Goal: Information Seeking & Learning: Compare options

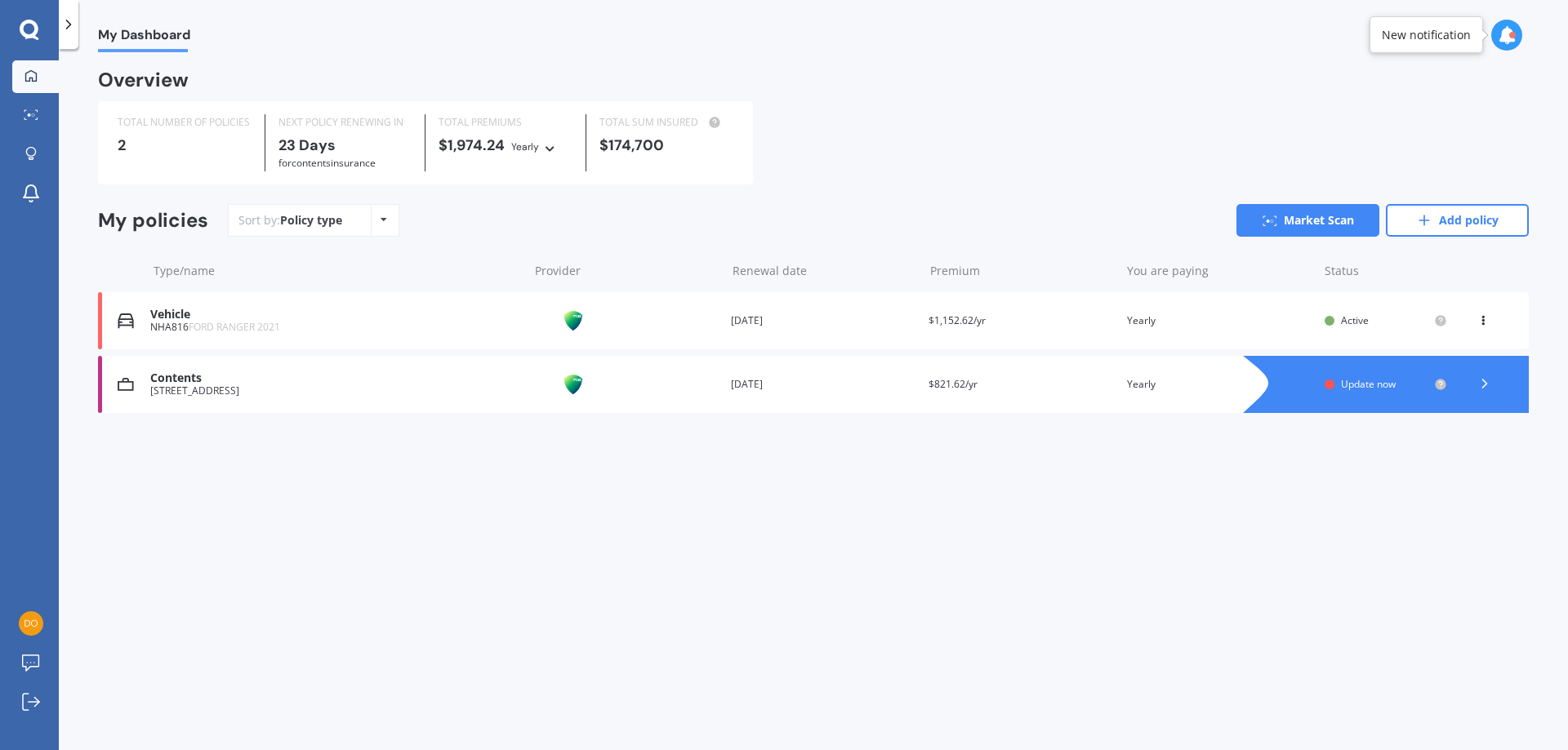
click at [1376, 390] on span "Update now" at bounding box center [1368, 383] width 54 height 14
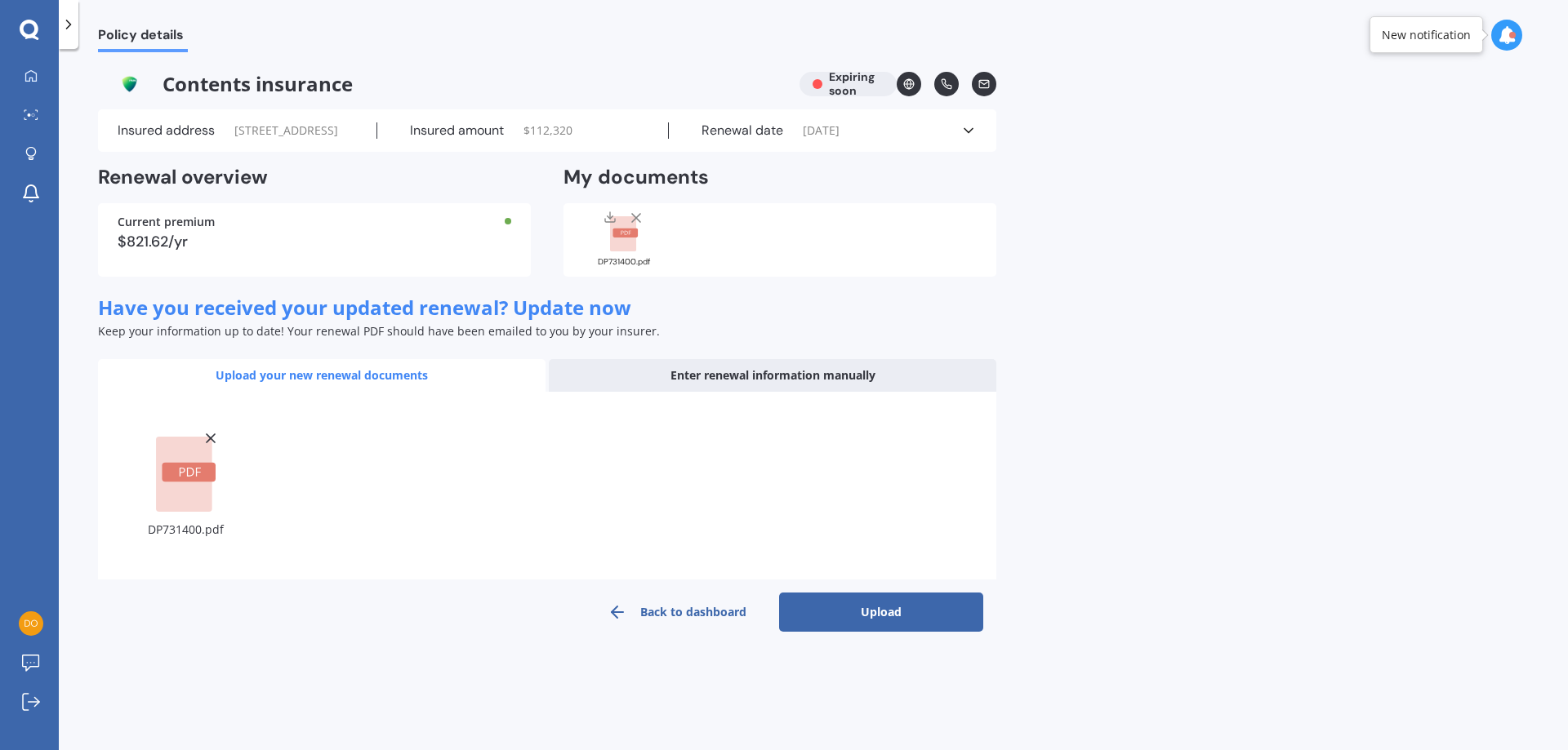
click at [867, 632] on button "Upload" at bounding box center [881, 612] width 204 height 39
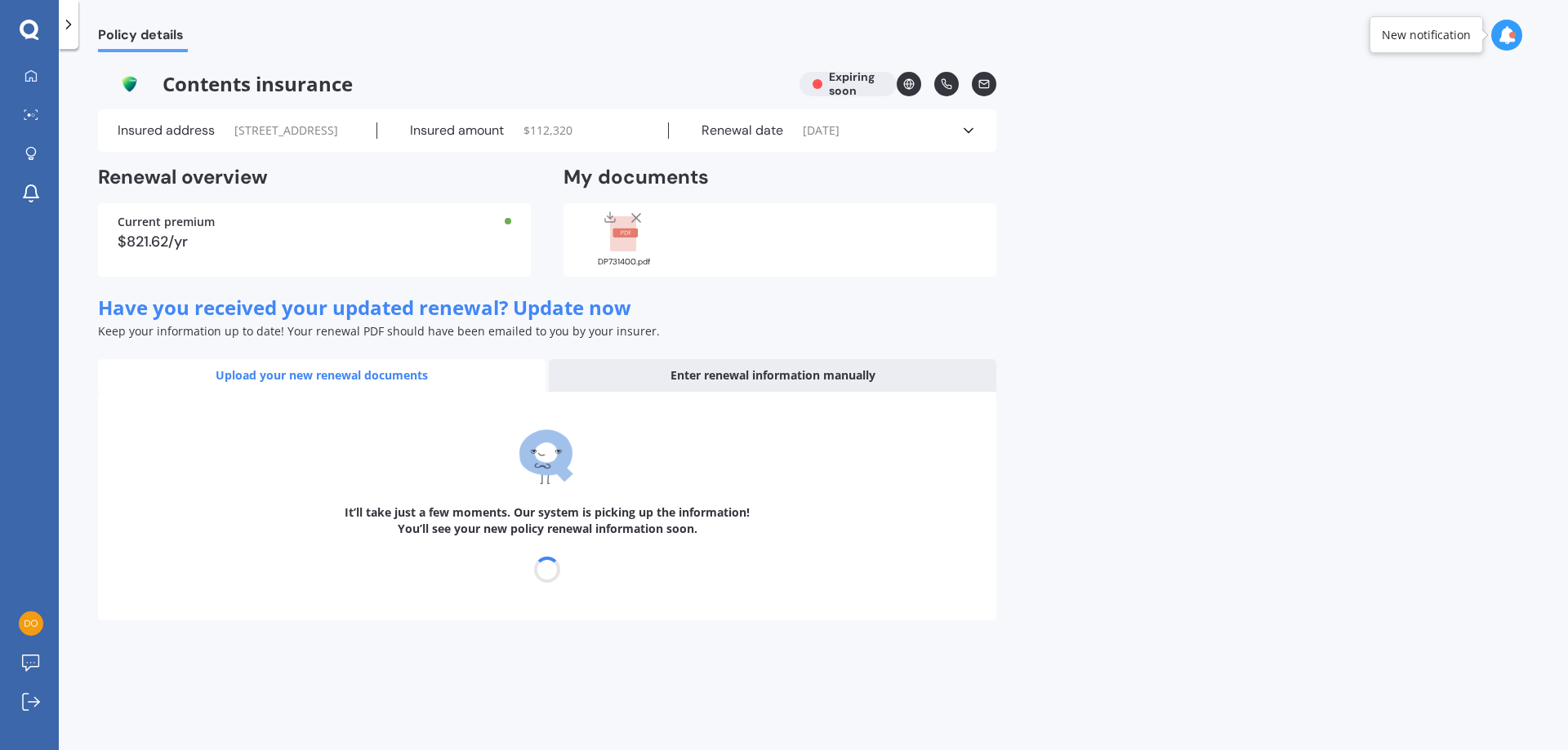
select select "30"
select select "10"
select select "2026"
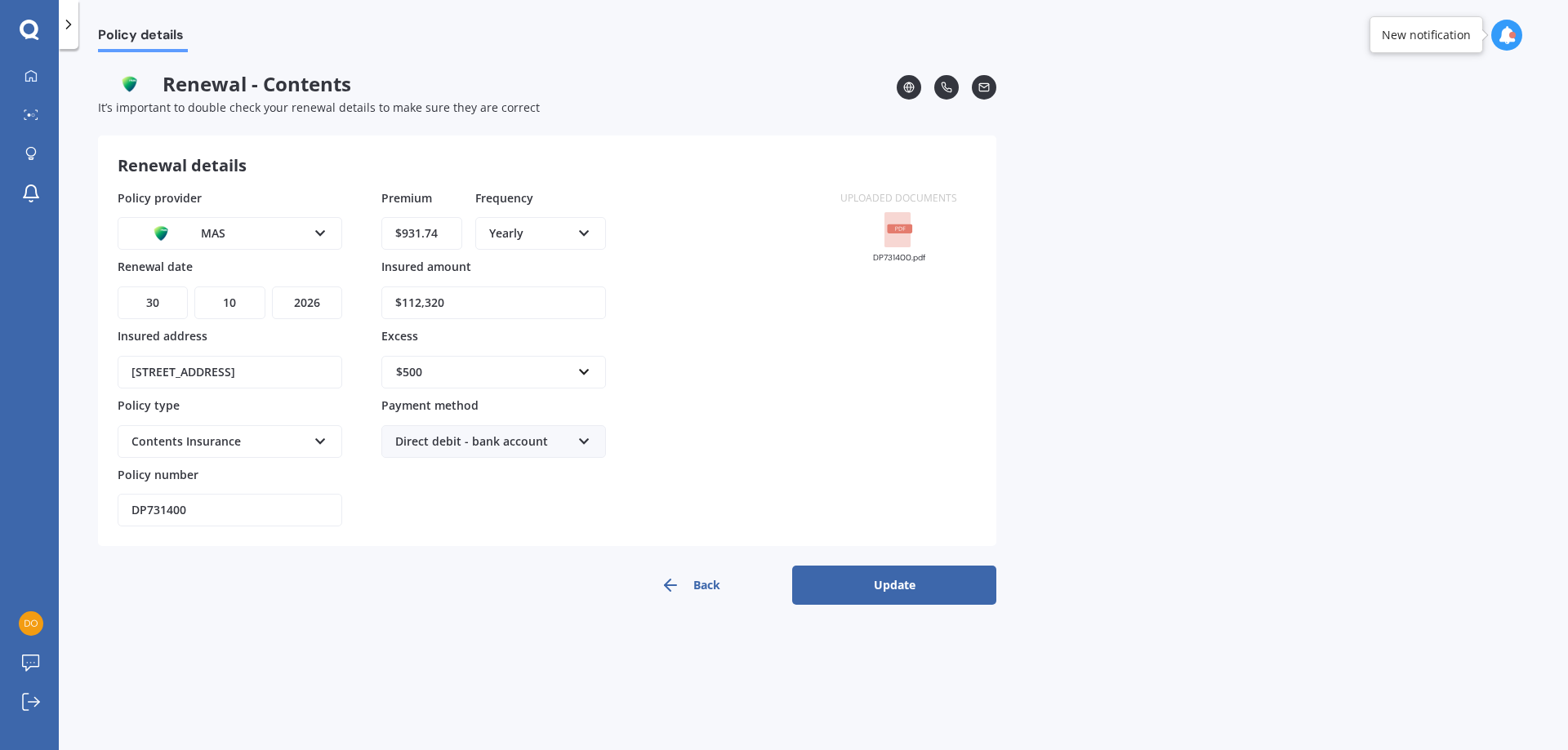
click at [882, 587] on button "Update" at bounding box center [893, 585] width 204 height 39
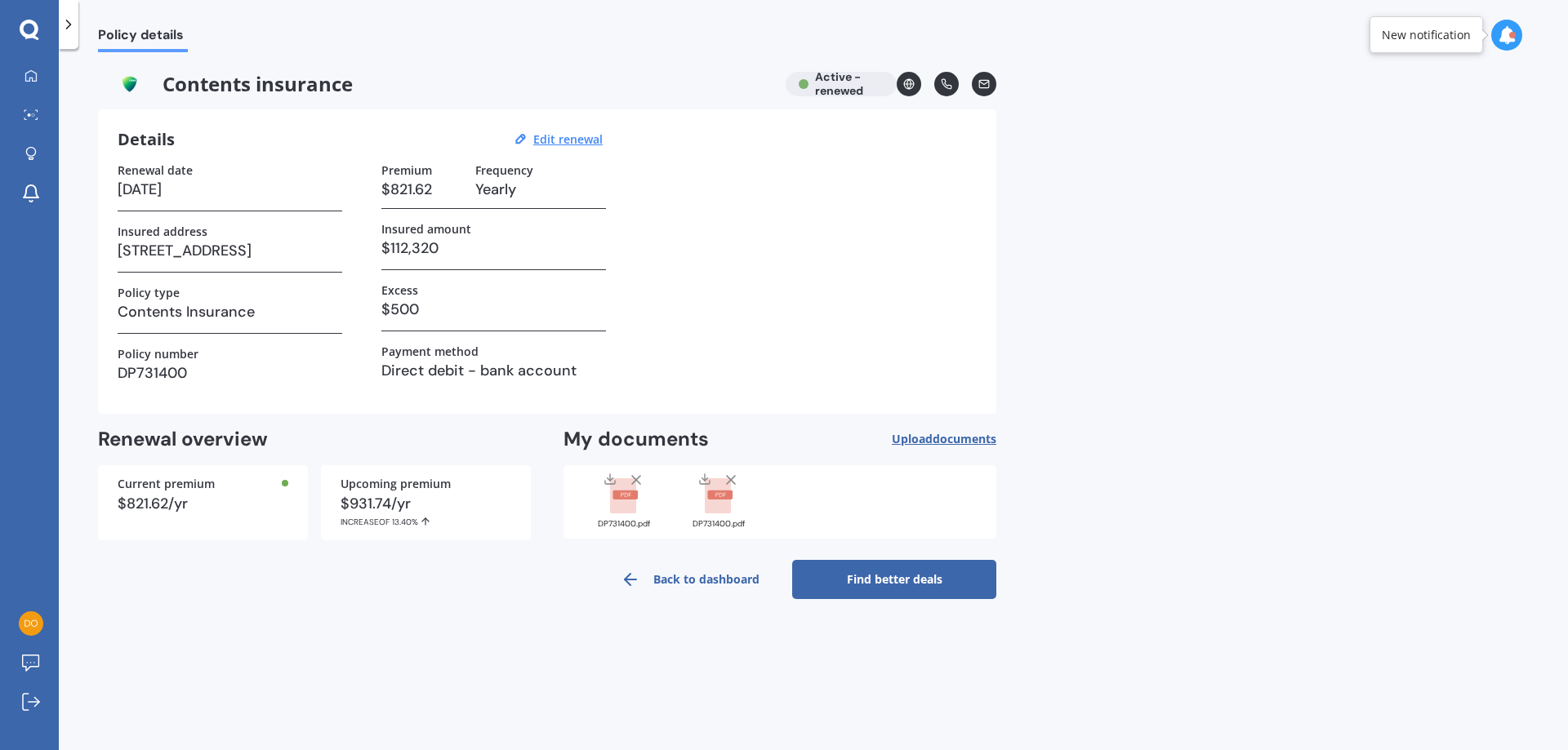
click at [914, 596] on link "Find better deals" at bounding box center [893, 579] width 204 height 39
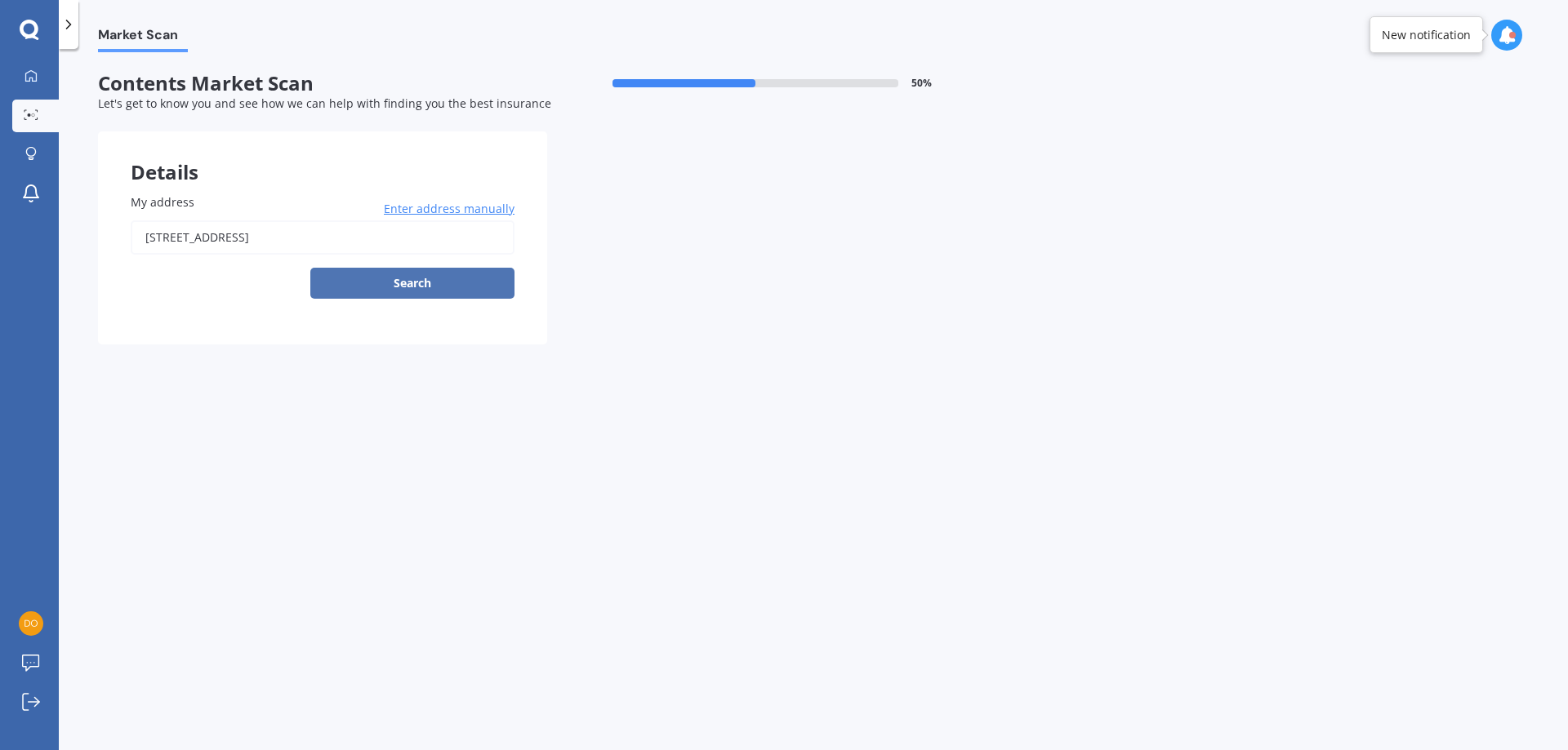
click at [401, 283] on button "Search" at bounding box center [412, 283] width 204 height 31
click at [418, 239] on input "4 Kidson Terrace, Cashmere, Christchurch 8022" at bounding box center [322, 238] width 384 height 35
type input "4 Kidson Terrace, Cashmere, Christchurch 8022"
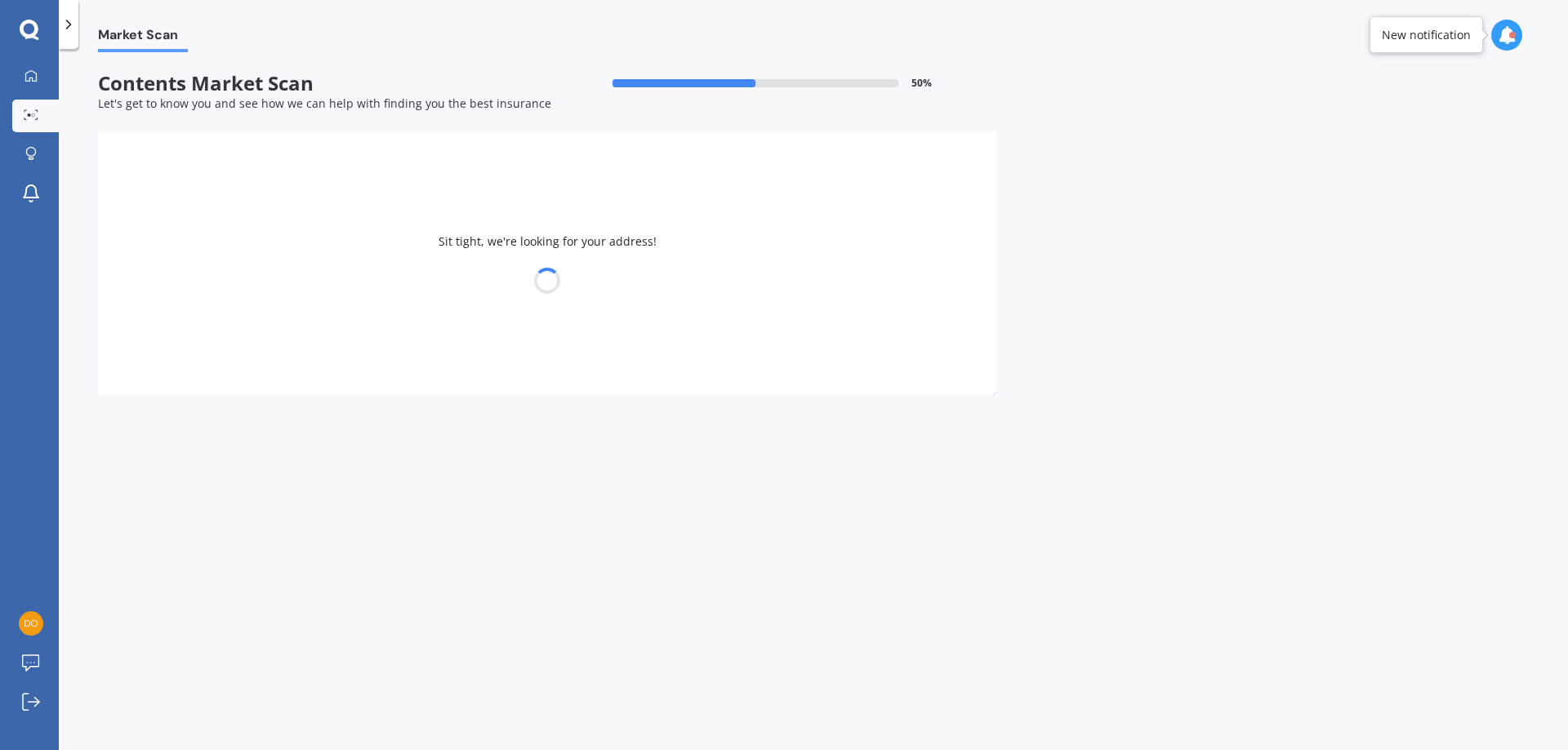
select select "16"
select select "02"
select select "1988"
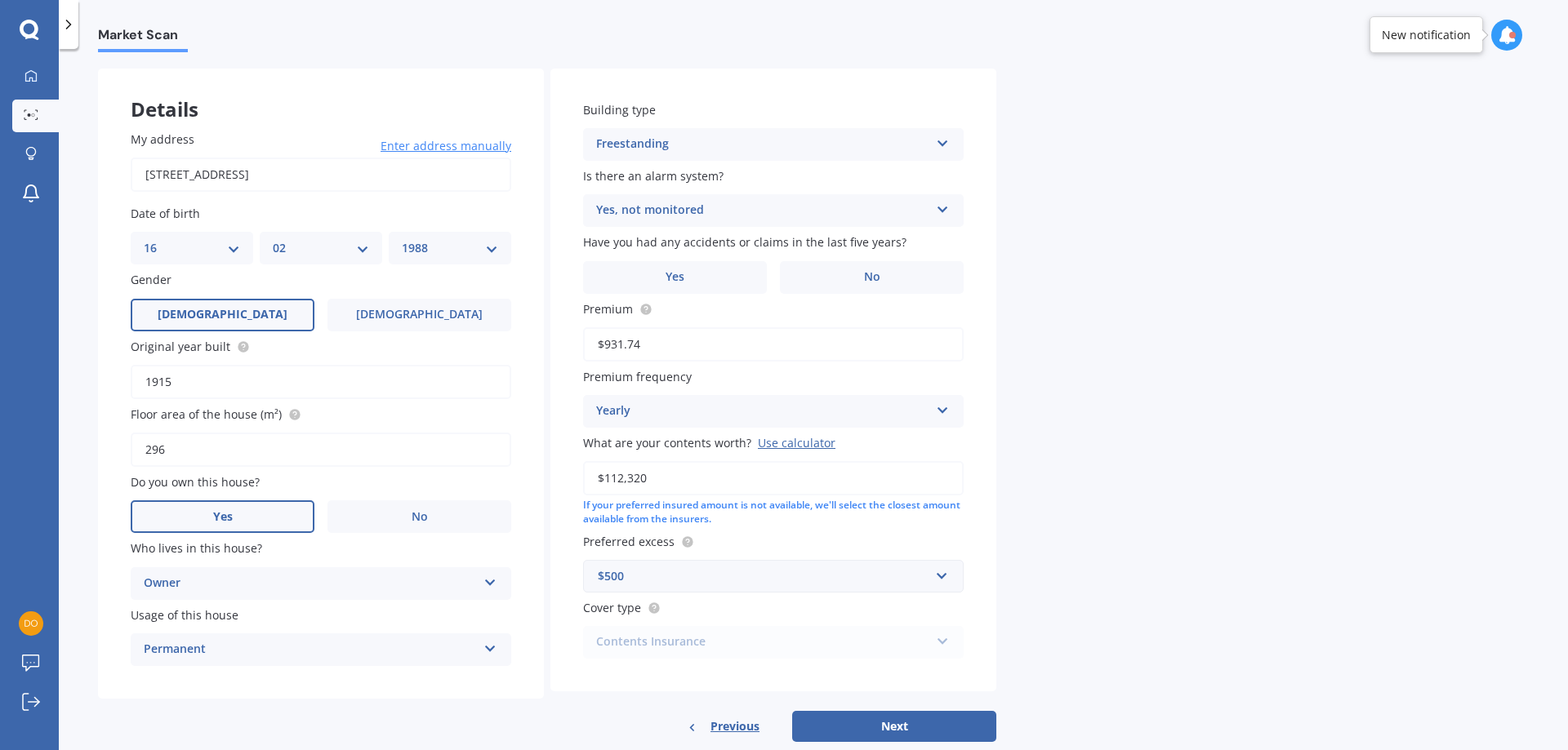
scroll to position [97, 0]
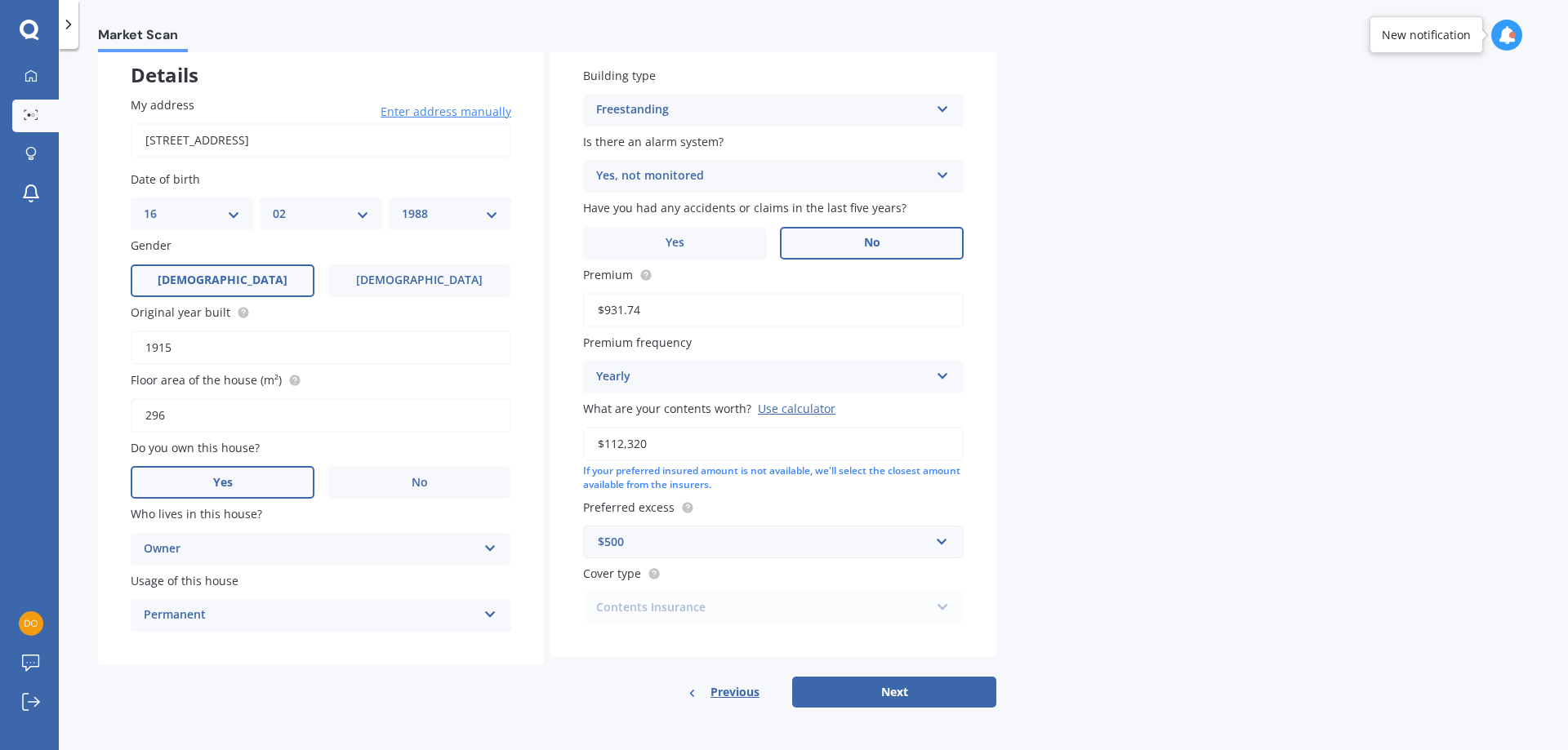
click at [879, 242] on span "No" at bounding box center [873, 242] width 16 height 14
click at [0, 0] on input "No" at bounding box center [0, 0] width 0 height 0
drag, startPoint x: 656, startPoint y: 443, endPoint x: 620, endPoint y: 446, distance: 36.1
click at [620, 446] on input "$112,320" at bounding box center [773, 444] width 380 height 35
type input "$114,791"
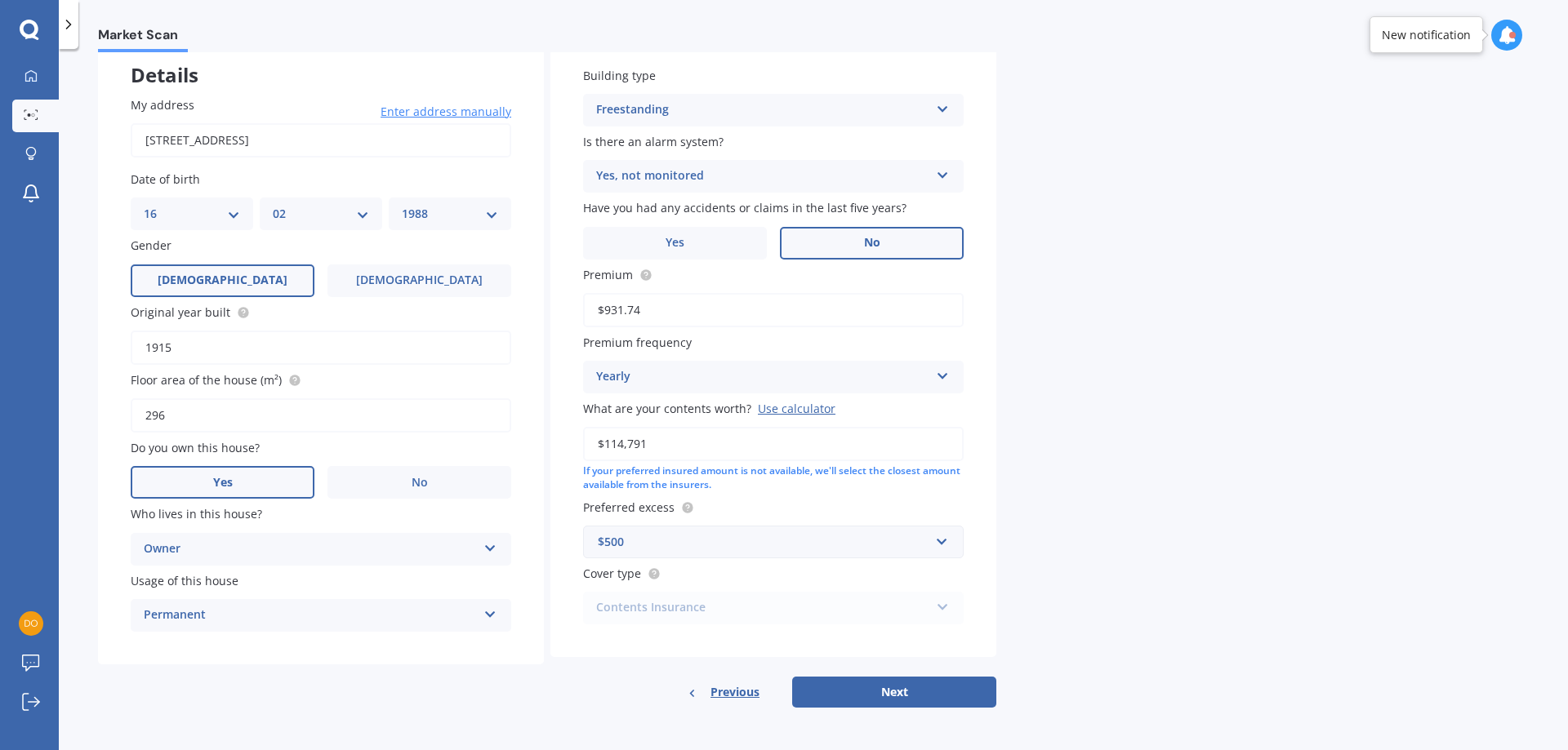
click at [1107, 441] on div "Market Scan Contents Market Scan 50 % Let's get to know you and see how we can …" at bounding box center [814, 403] width 1509 height 702
click at [839, 694] on button "Next" at bounding box center [893, 693] width 204 height 31
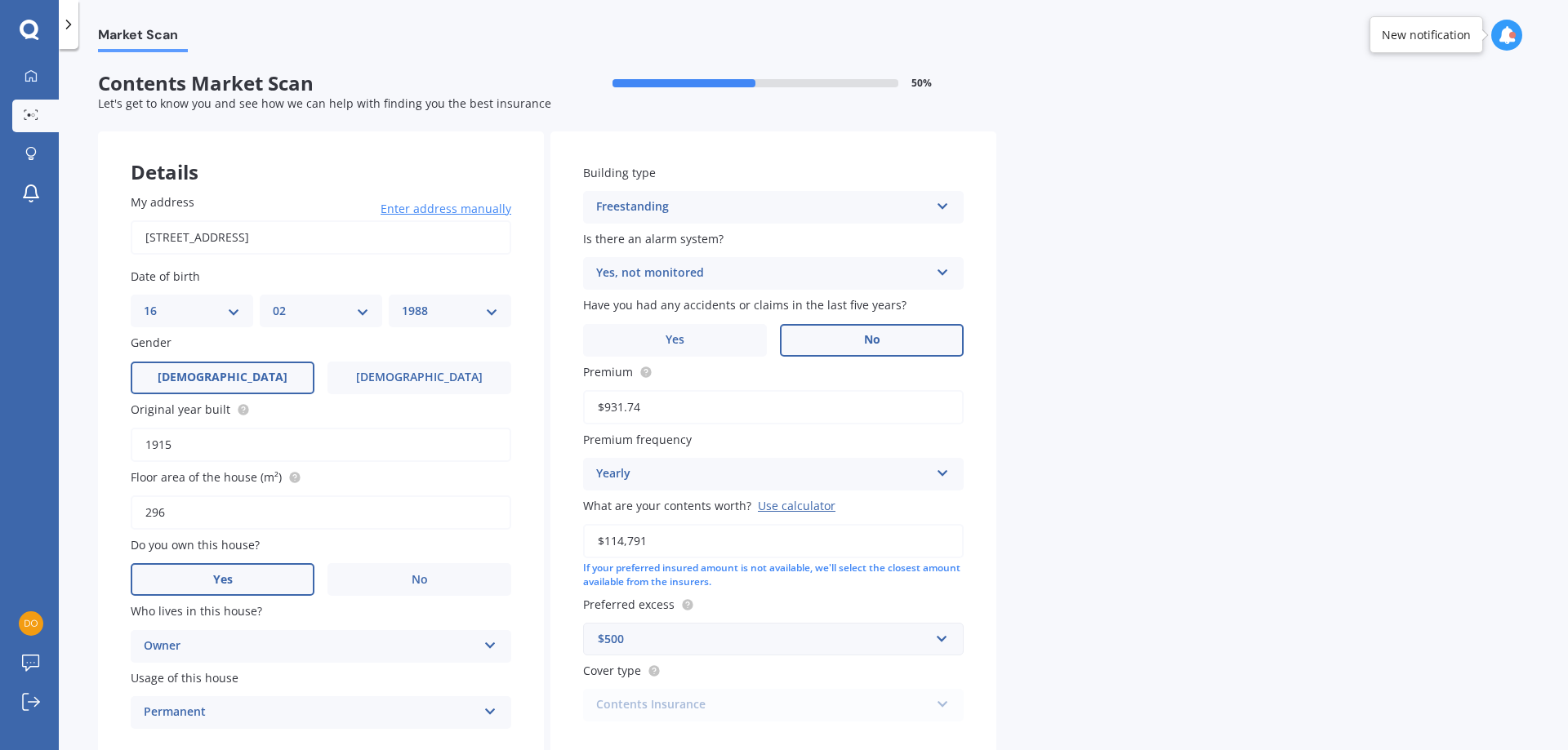
select select "16"
select select "02"
select select "1988"
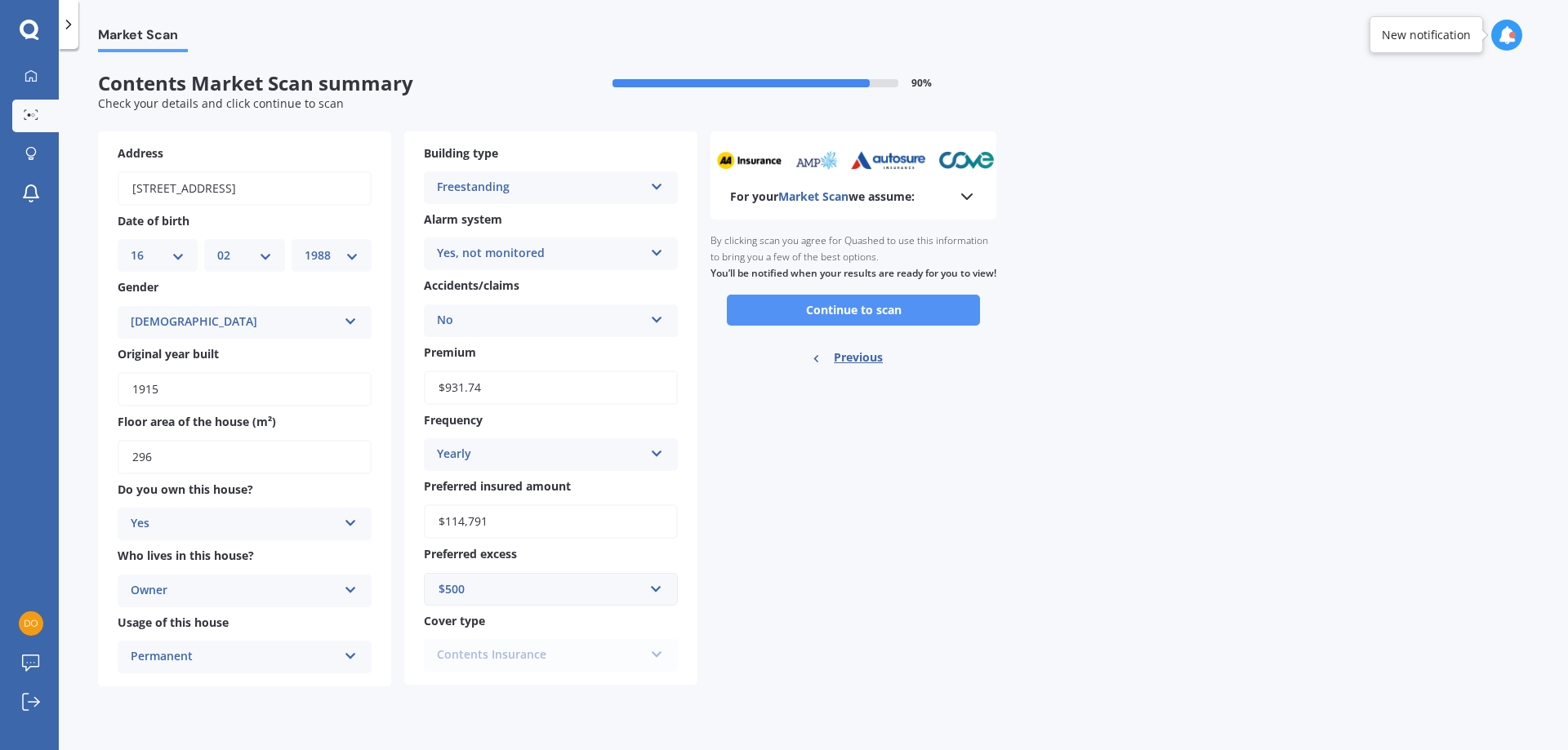
click at [823, 326] on button "Continue to scan" at bounding box center [853, 311] width 253 height 31
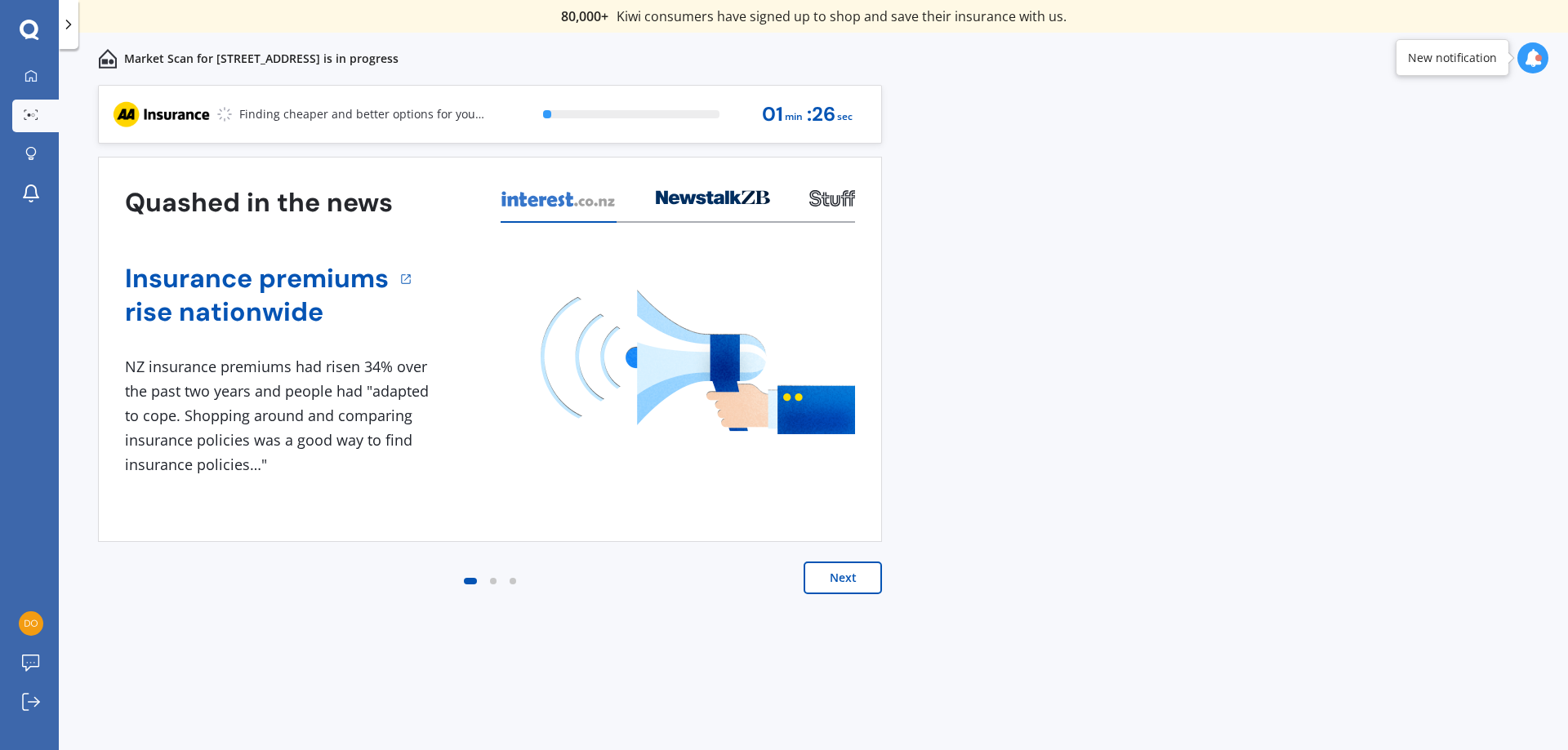
click at [843, 581] on button "Next" at bounding box center [843, 578] width 78 height 33
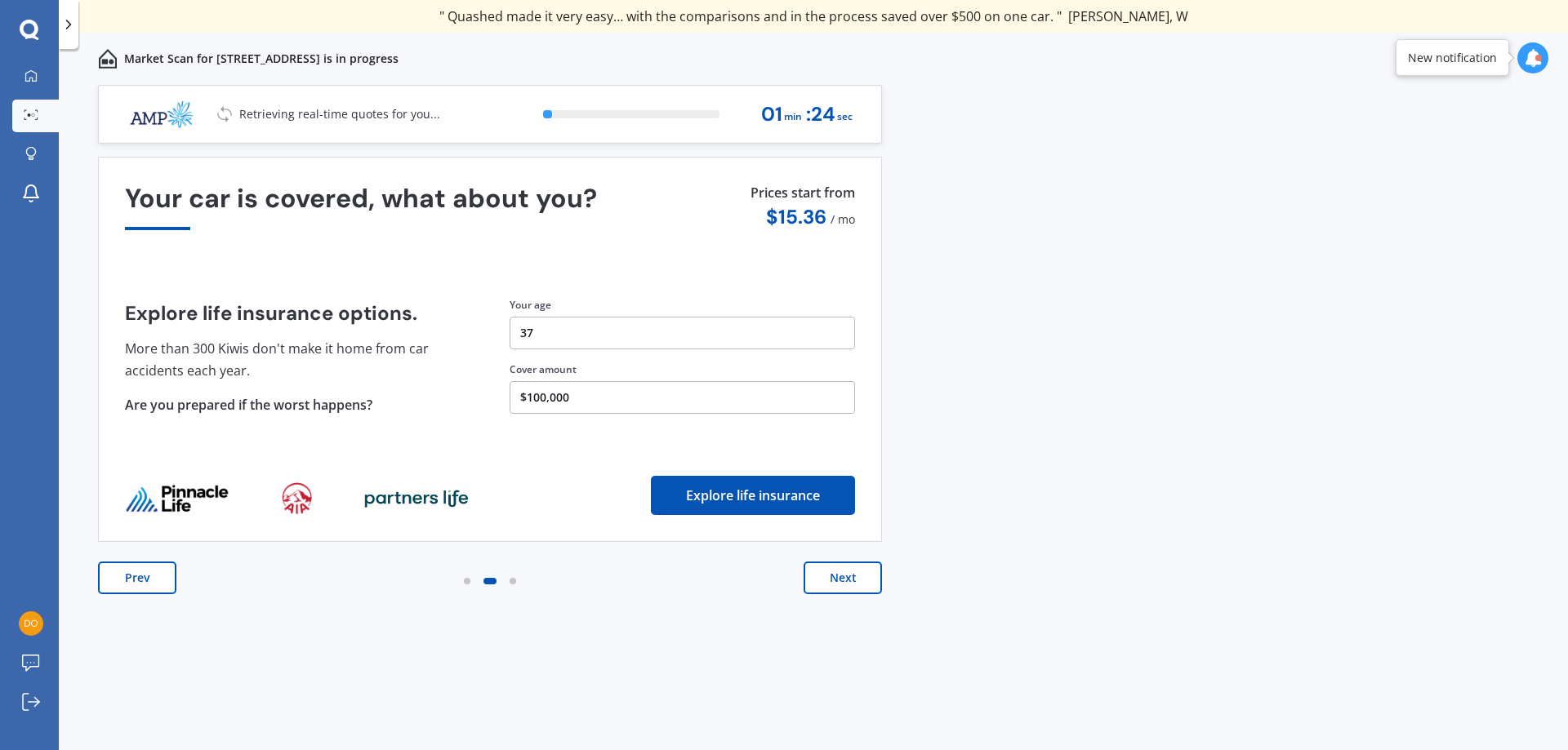
click at [835, 581] on button "Next" at bounding box center [843, 578] width 78 height 33
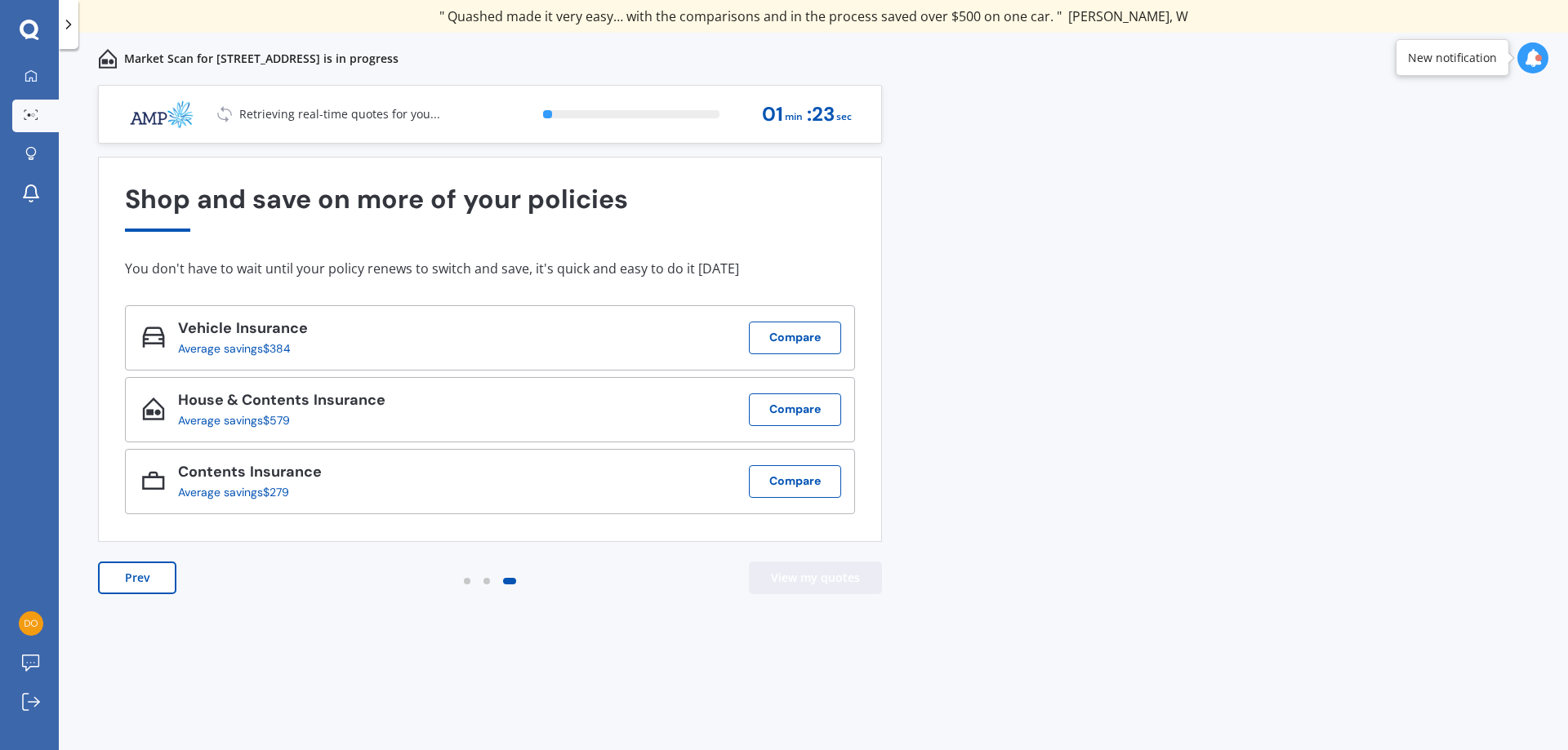
click at [835, 581] on button "View my quotes" at bounding box center [815, 578] width 133 height 33
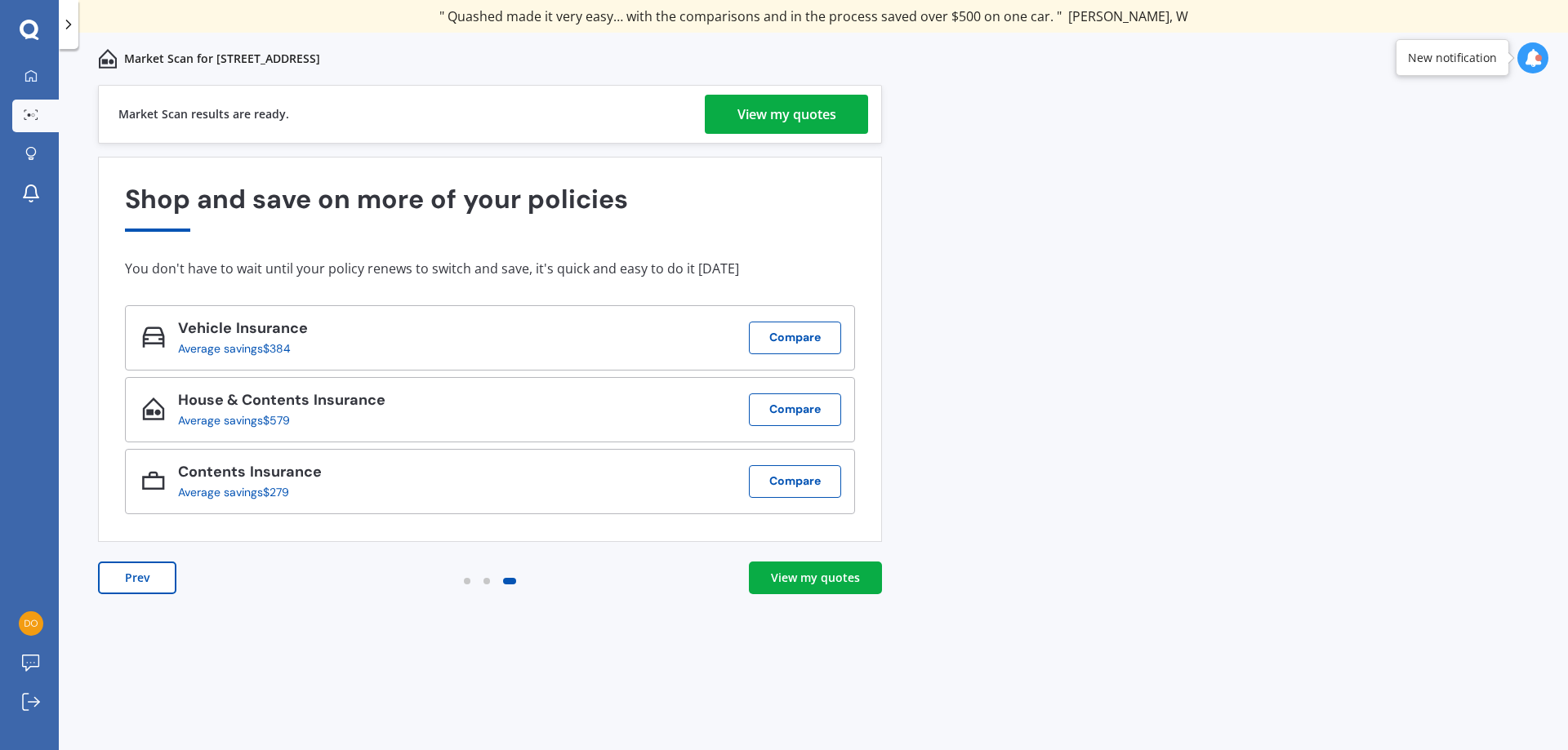
click at [833, 111] on div "View my quotes" at bounding box center [786, 113] width 99 height 39
